Goal: Task Accomplishment & Management: Use online tool/utility

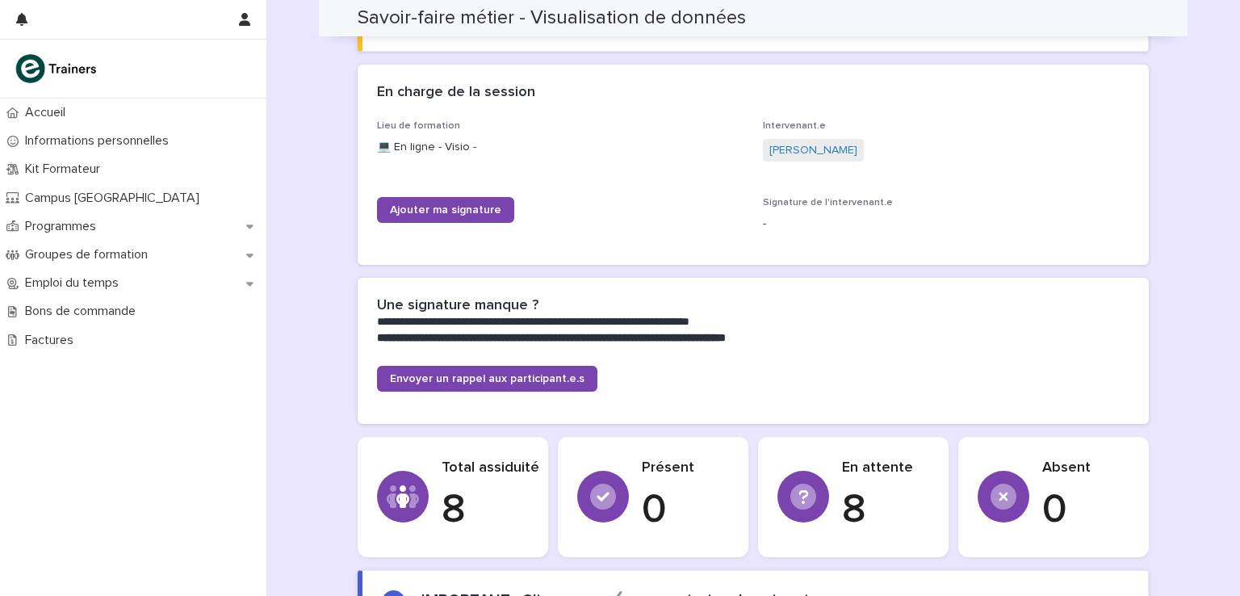
scroll to position [242, 0]
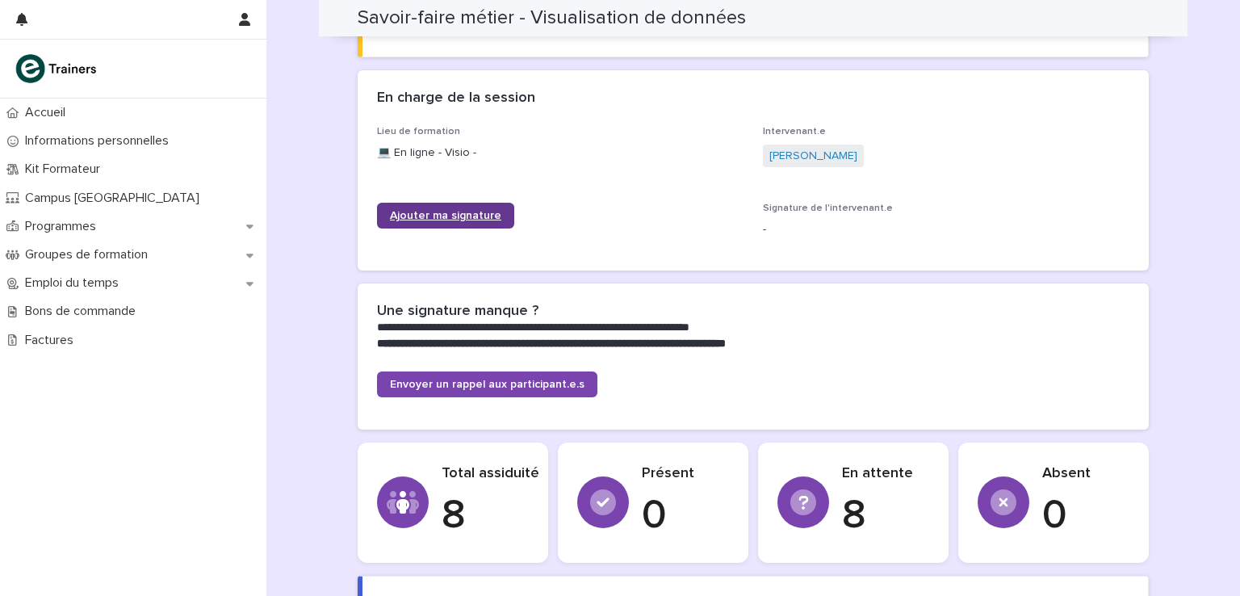
click at [465, 214] on span "Ajouter ma signature" at bounding box center [445, 215] width 111 height 11
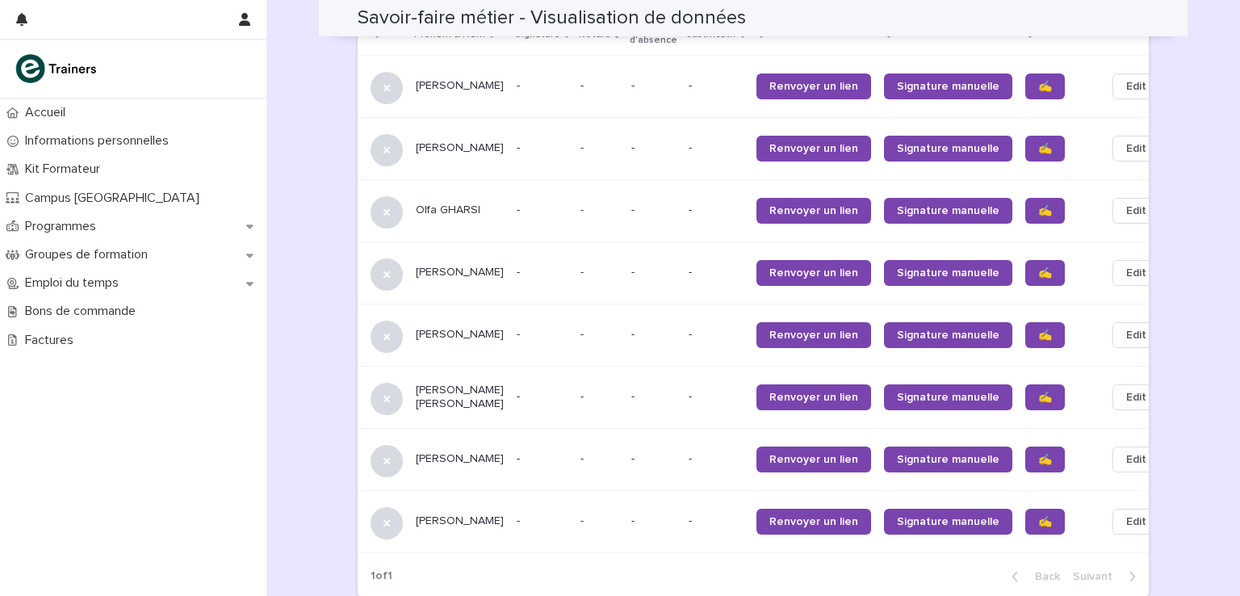
scroll to position [1134, 0]
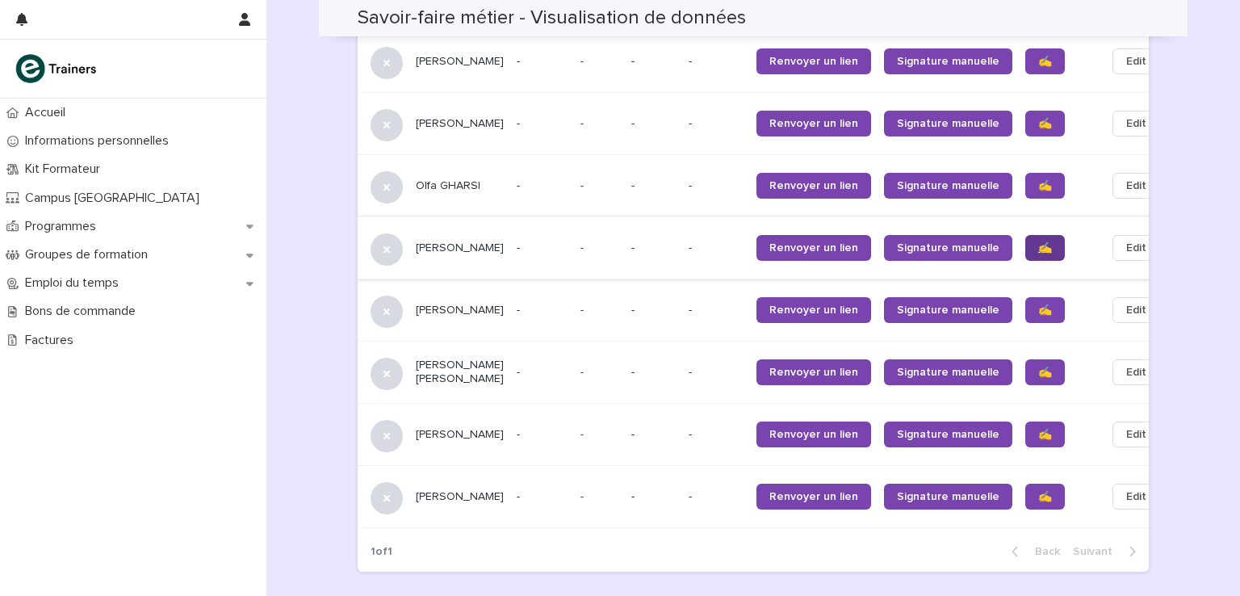
click at [1038, 242] on span "✍️" at bounding box center [1045, 247] width 14 height 11
click at [1038, 429] on span "✍️" at bounding box center [1045, 434] width 14 height 11
click at [1038, 491] on span "✍️" at bounding box center [1045, 496] width 14 height 11
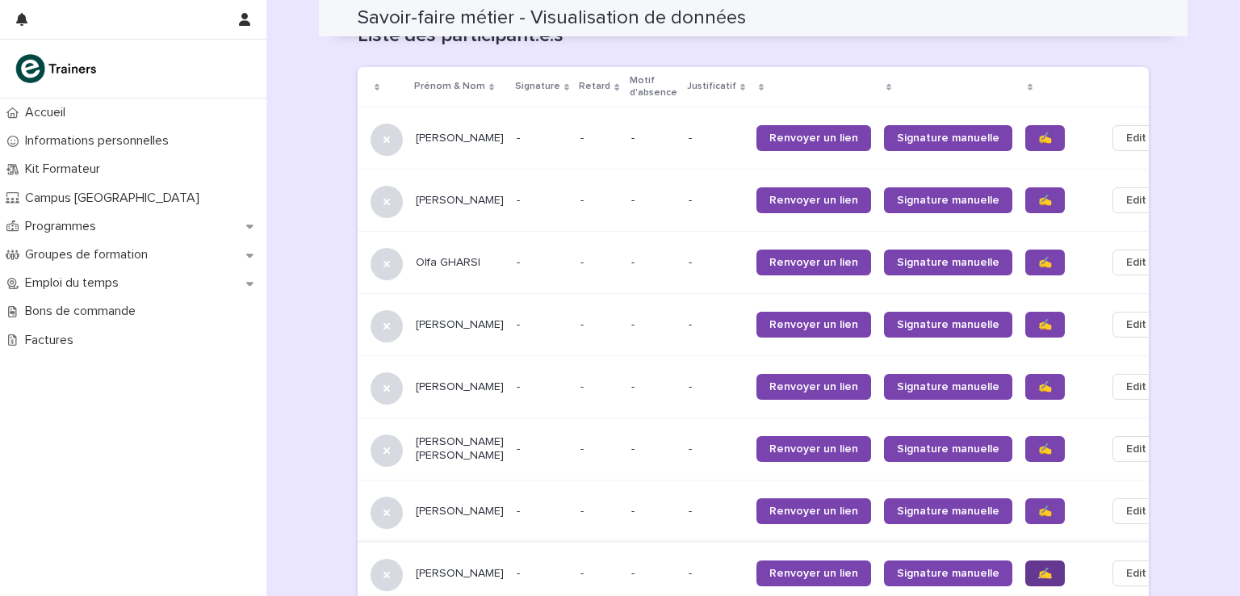
scroll to position [1053, 0]
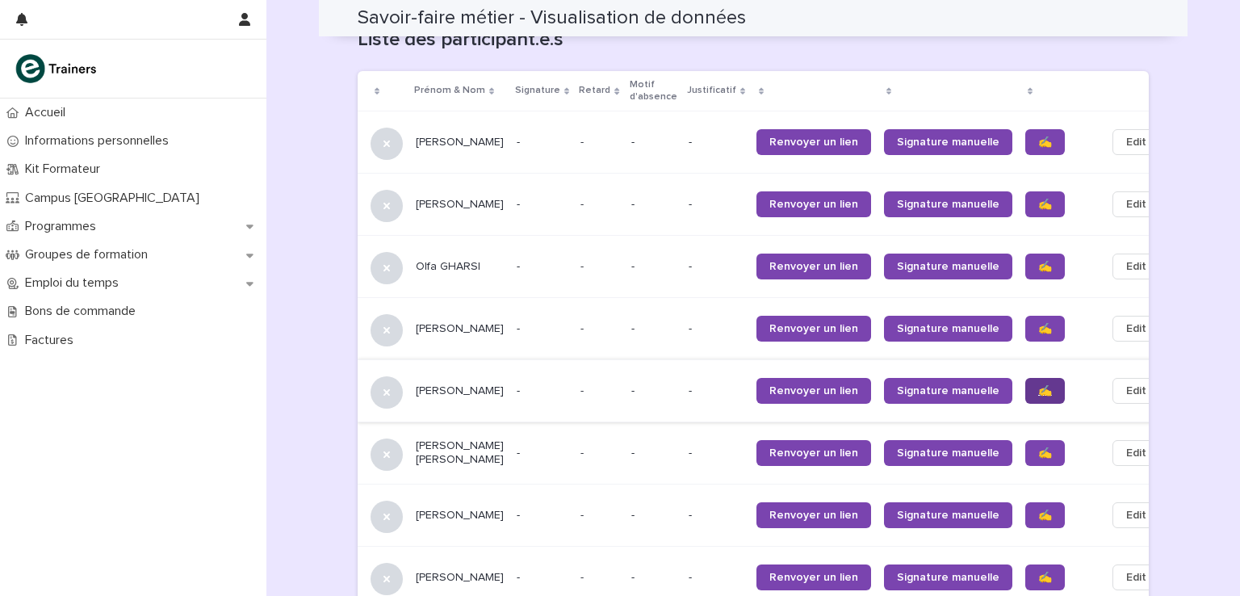
click at [1038, 385] on span "✍️" at bounding box center [1045, 390] width 14 height 11
click at [1025, 129] on link "✍️" at bounding box center [1045, 142] width 40 height 26
click at [1038, 199] on span "✍️" at bounding box center [1045, 204] width 14 height 11
click at [1038, 261] on span "✍️" at bounding box center [1045, 266] width 14 height 11
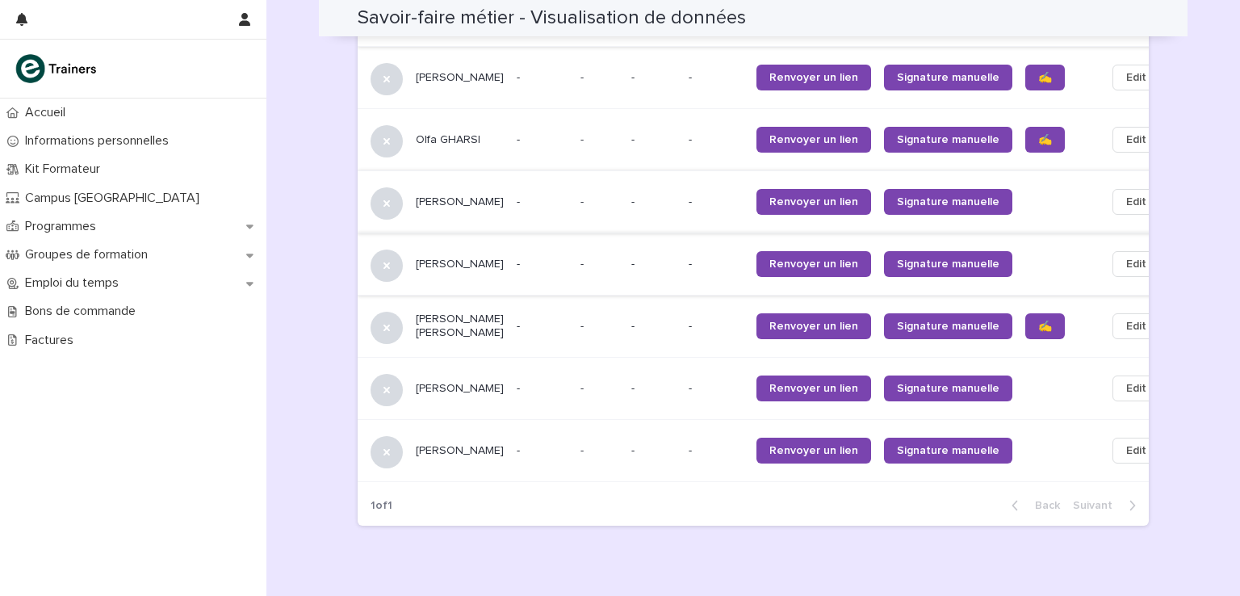
scroll to position [1214, 0]
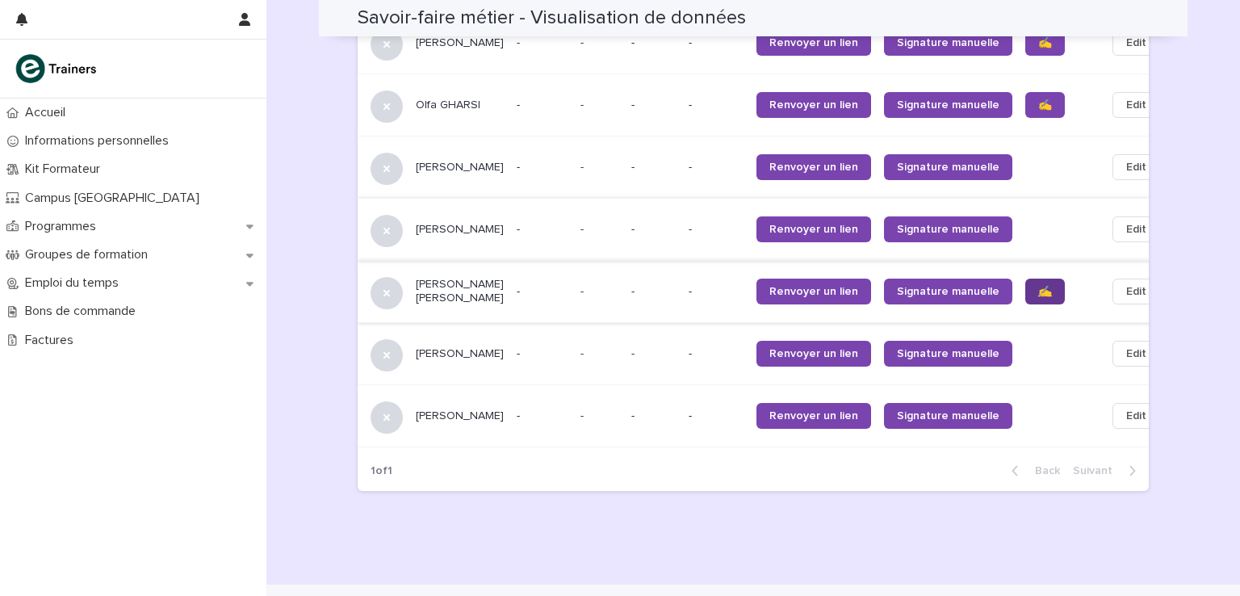
click at [1038, 286] on span "✍️" at bounding box center [1045, 291] width 14 height 11
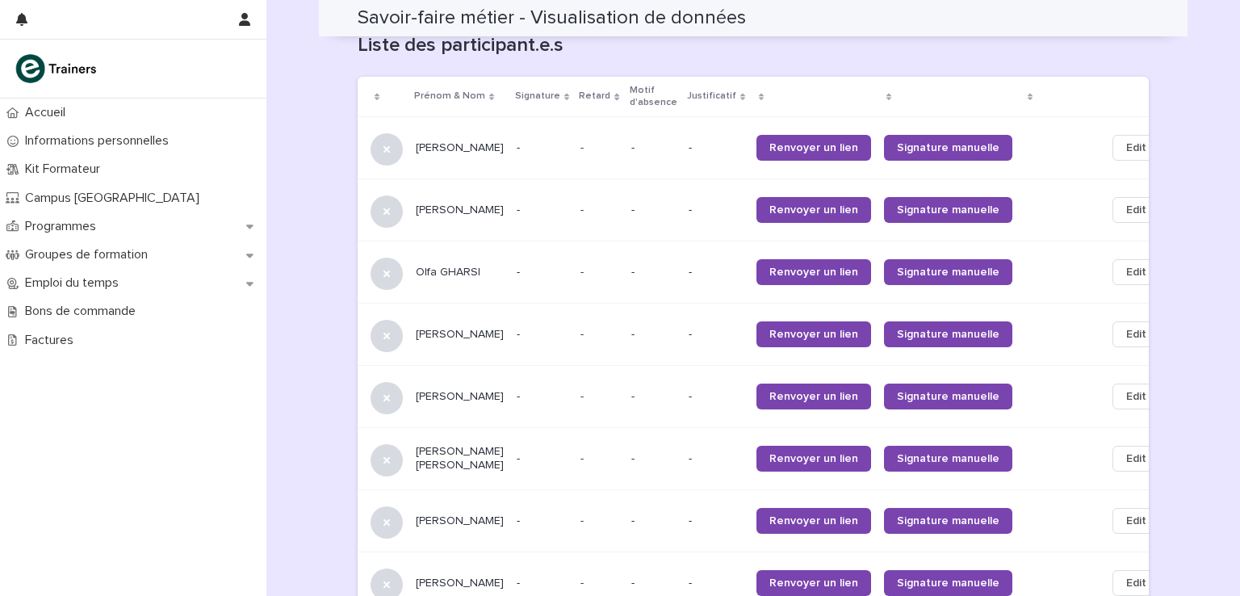
scroll to position [1050, 0]
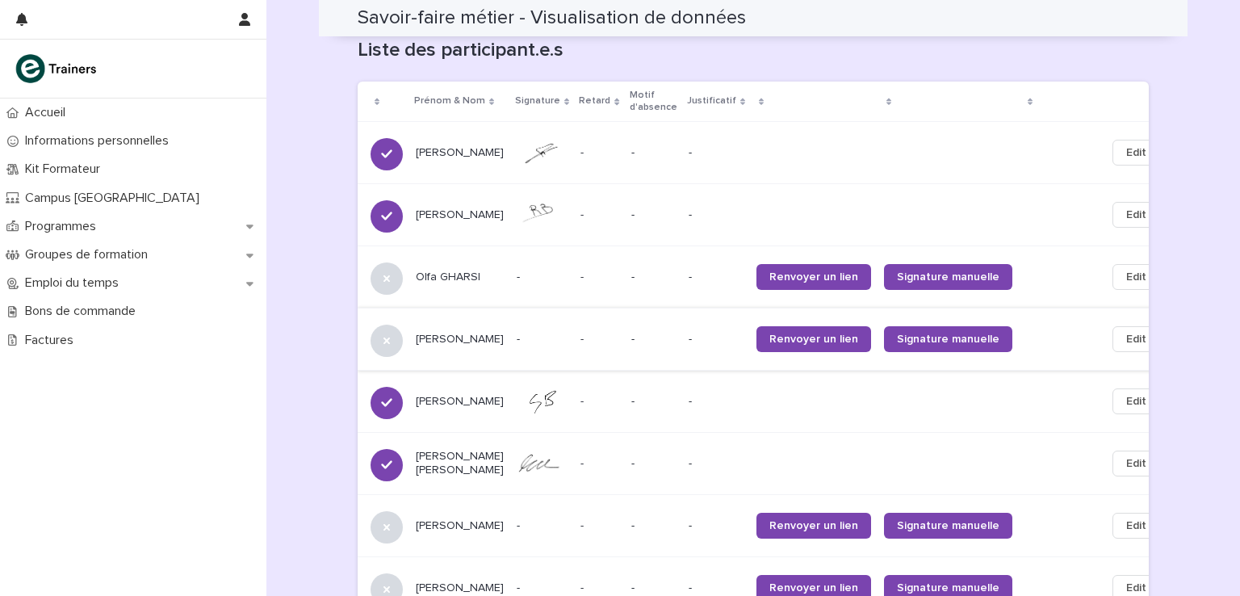
scroll to position [1029, 0]
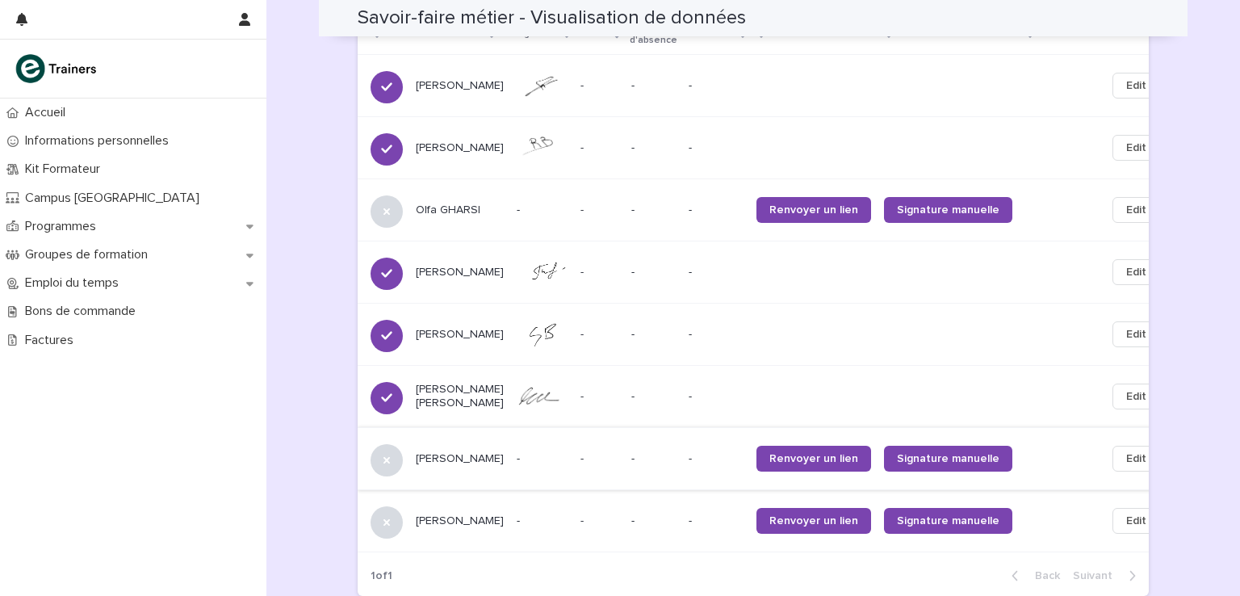
scroll to position [1130, 0]
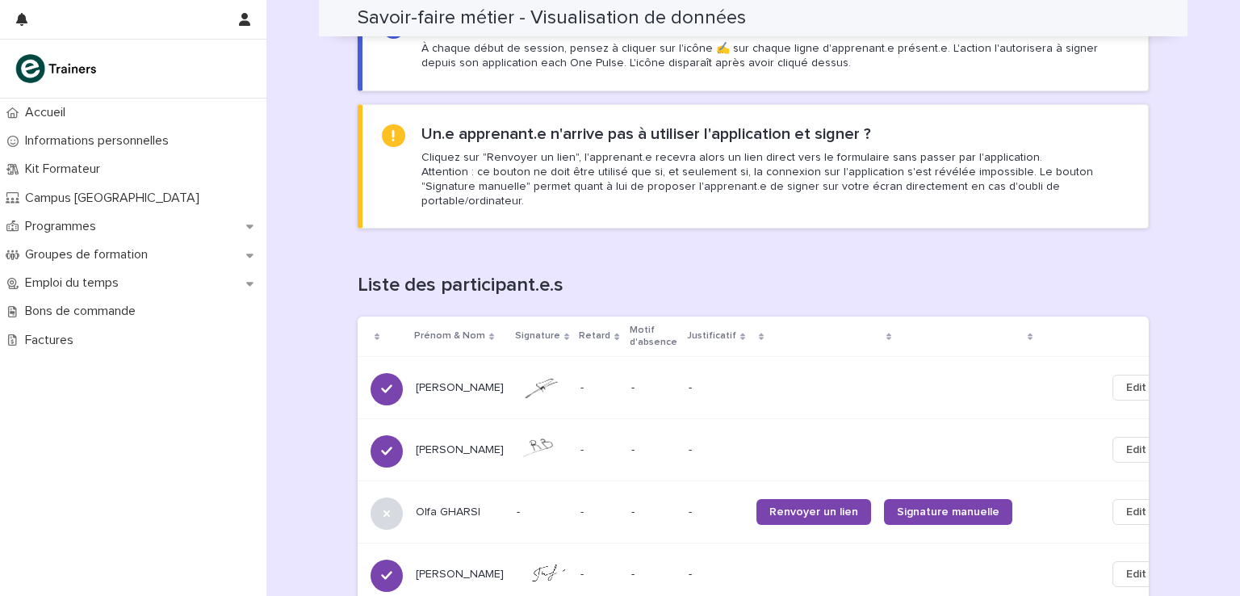
scroll to position [1130, 0]
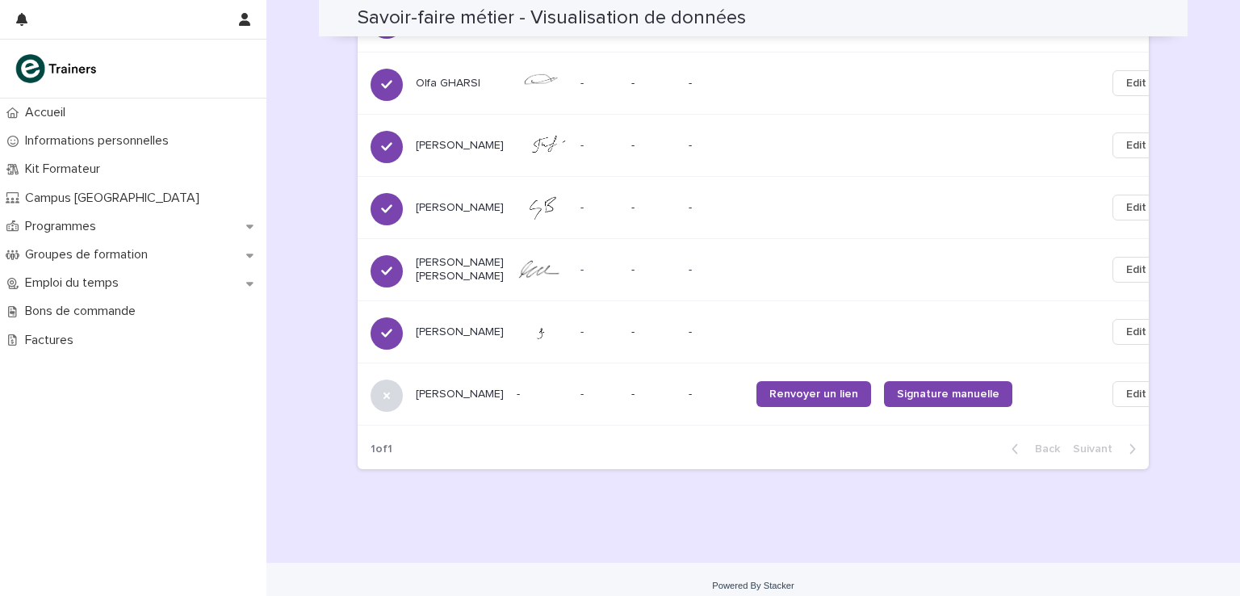
scroll to position [1237, 0]
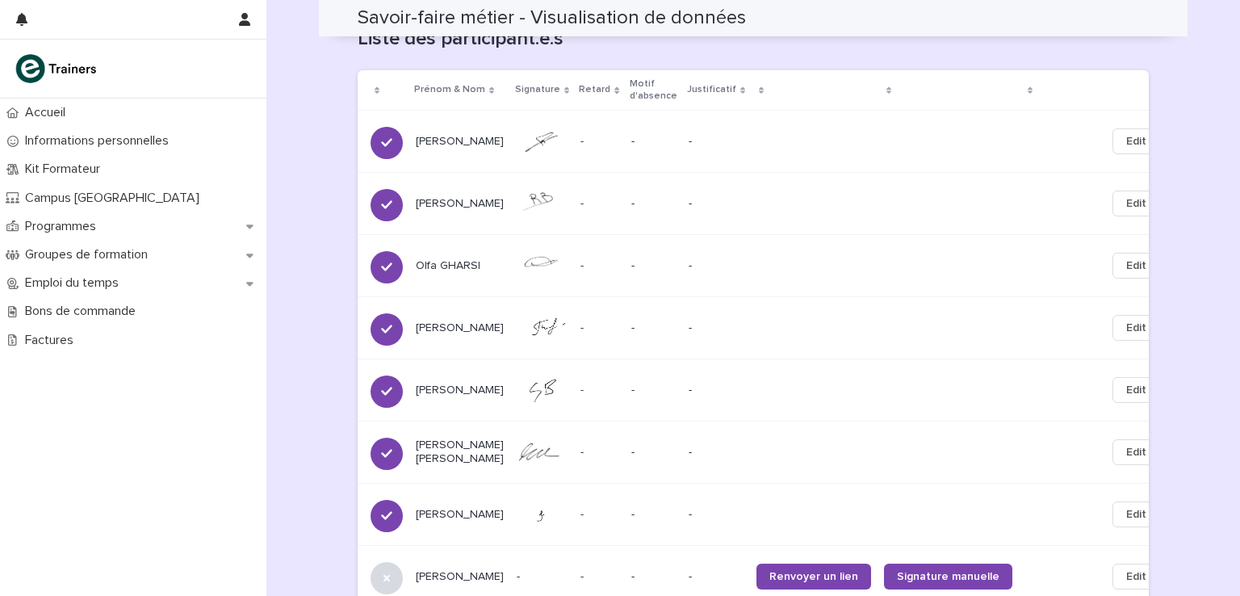
scroll to position [1237, 0]
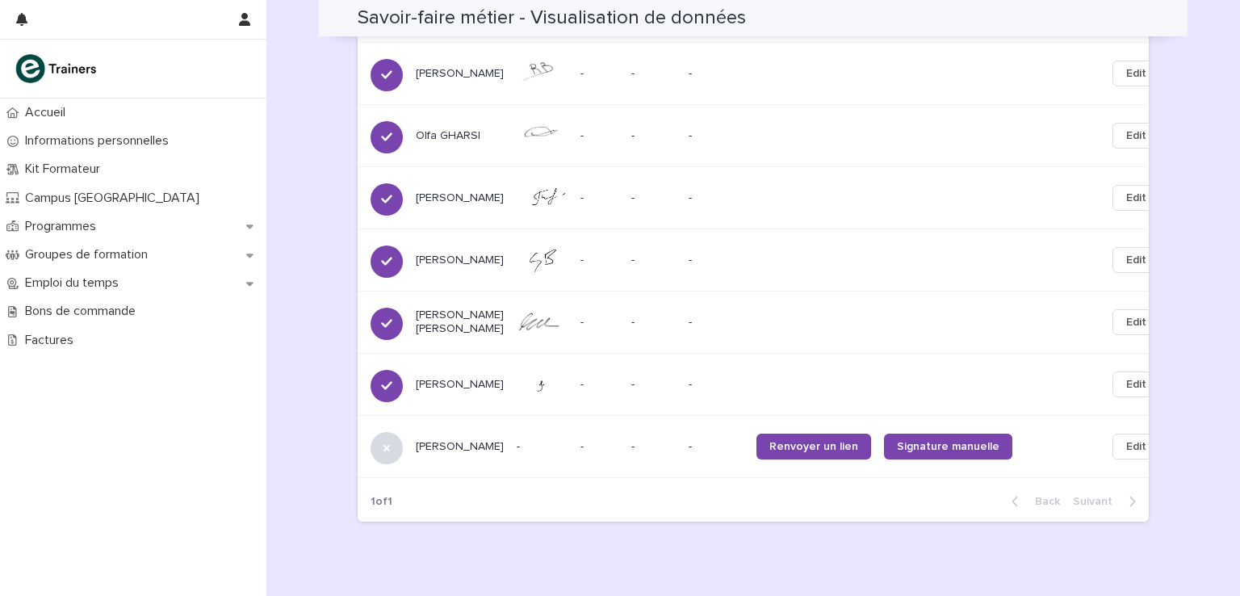
scroll to position [1187, 0]
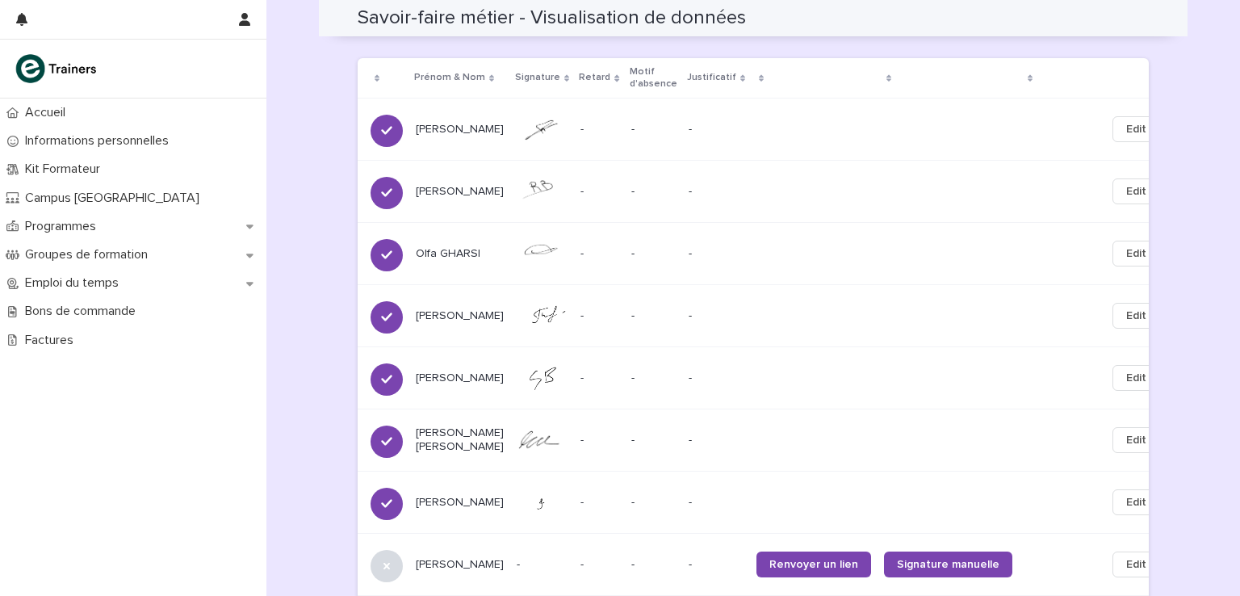
scroll to position [1237, 0]
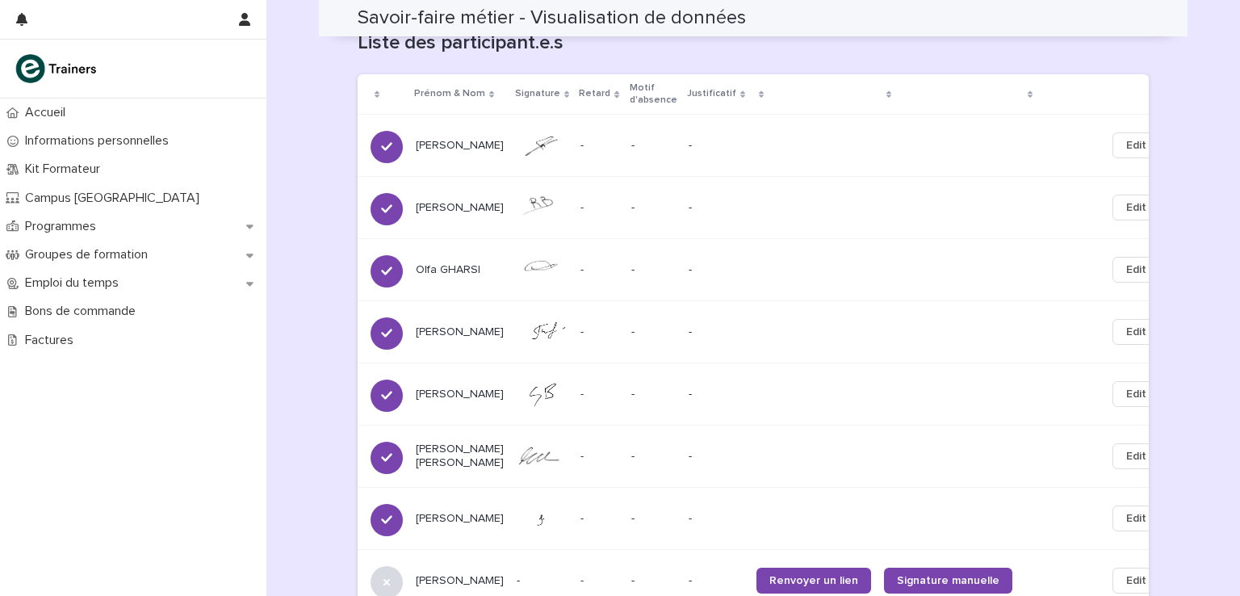
scroll to position [1237, 0]
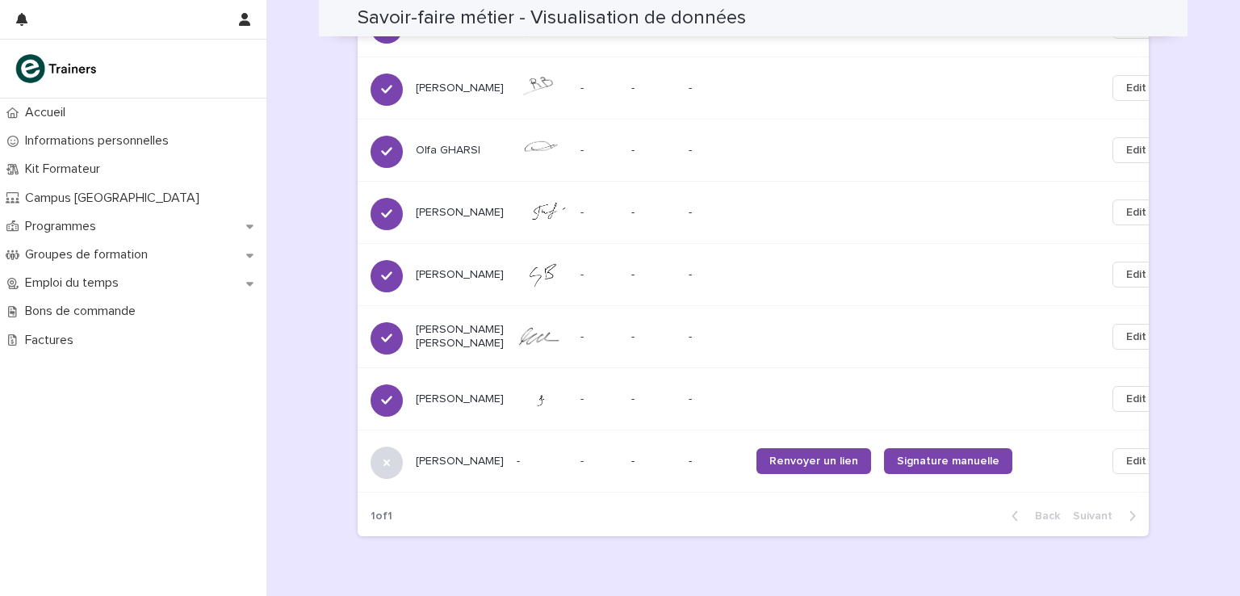
scroll to position [1172, 0]
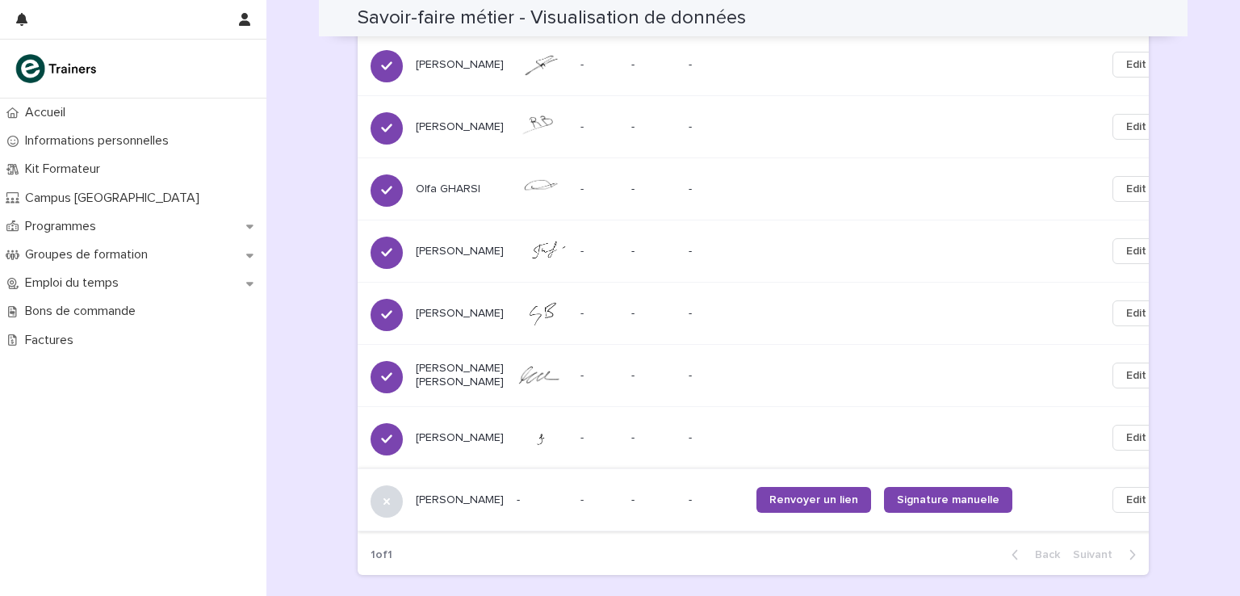
scroll to position [1237, 0]
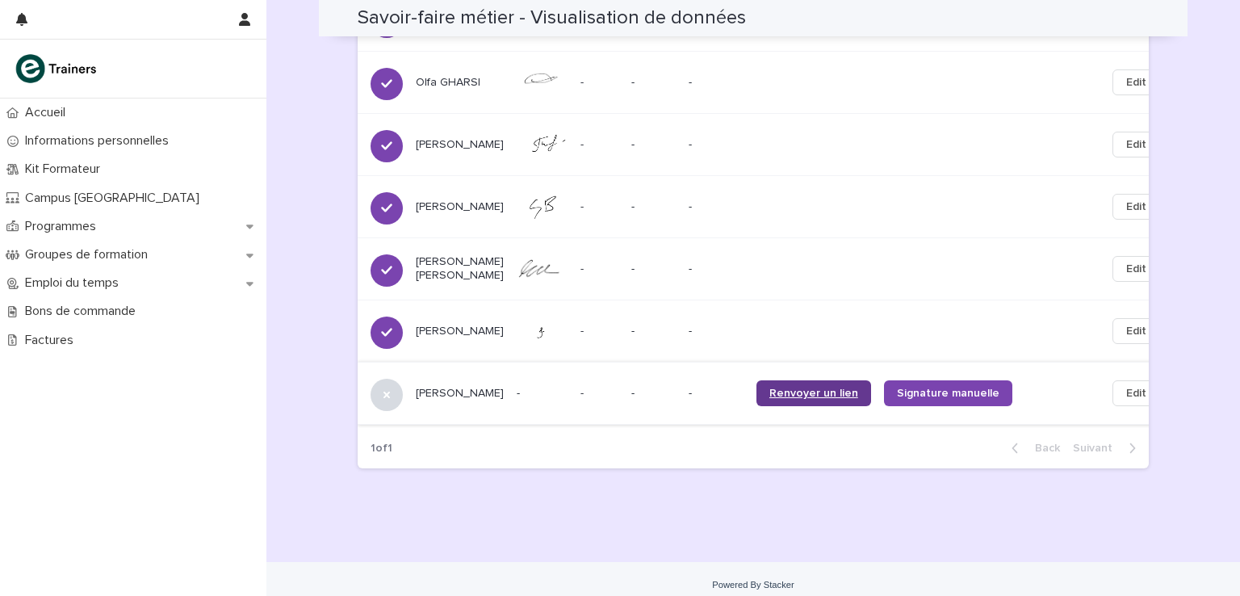
click at [791, 388] on span "Renvoyer un lien" at bounding box center [813, 393] width 89 height 11
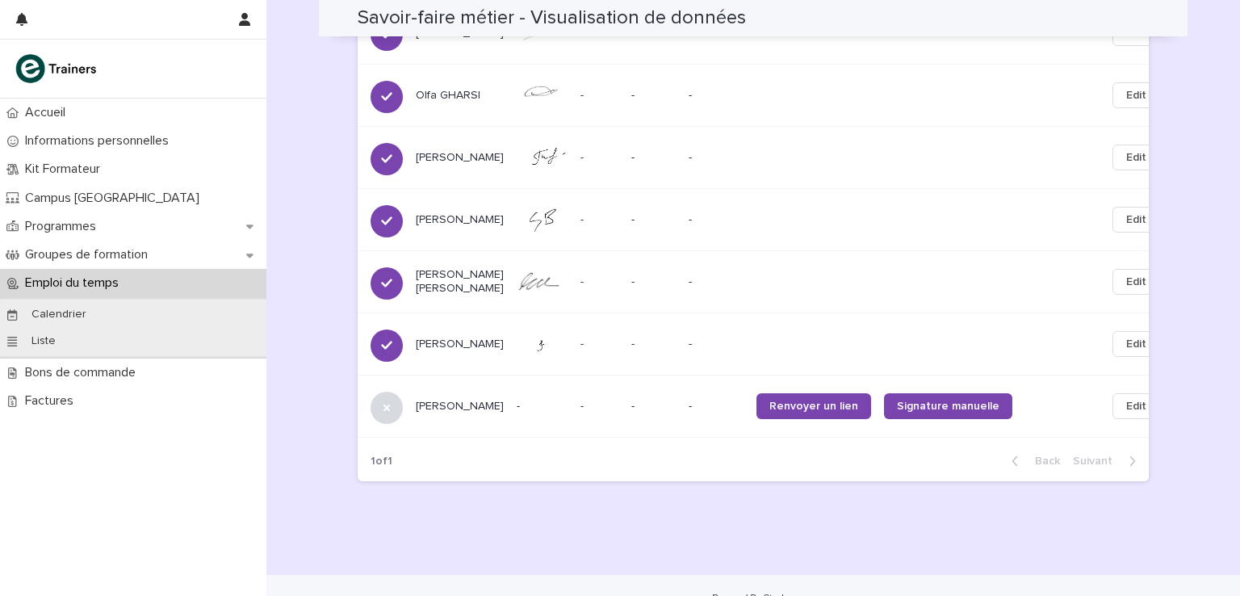
scroll to position [1237, 0]
